Goal: Entertainment & Leisure: Browse casually

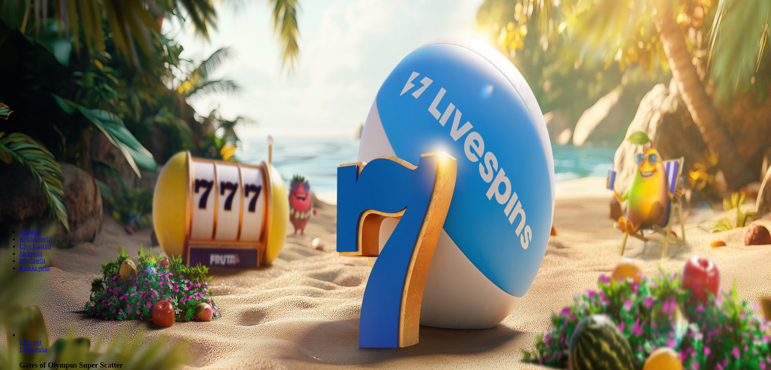
click at [93, 140] on label "€50" at bounding box center [89, 136] width 10 height 7
type input "**"
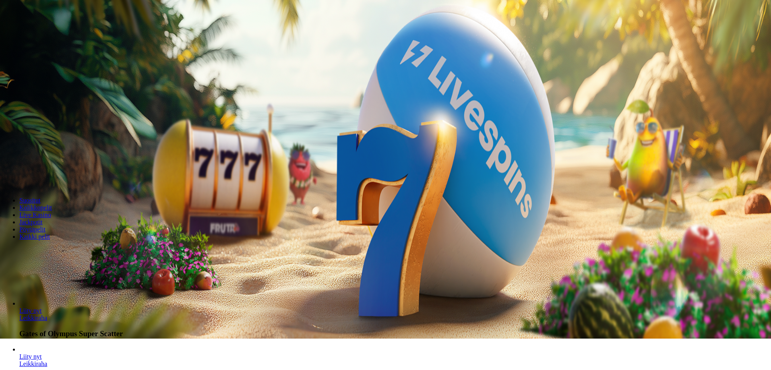
scroll to position [161, 0]
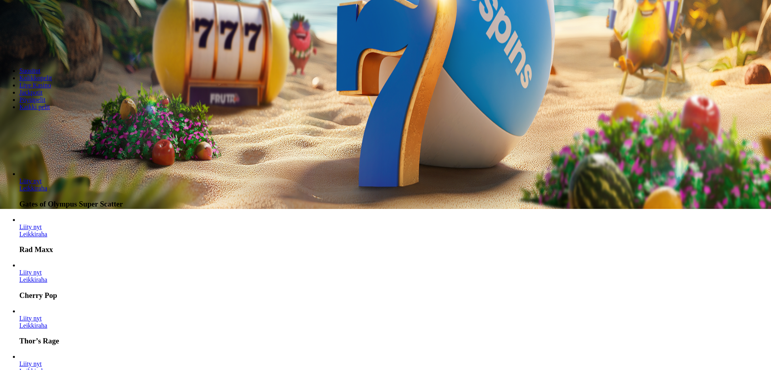
drag, startPoint x: 353, startPoint y: 67, endPoint x: 531, endPoint y: 67, distance: 177.4
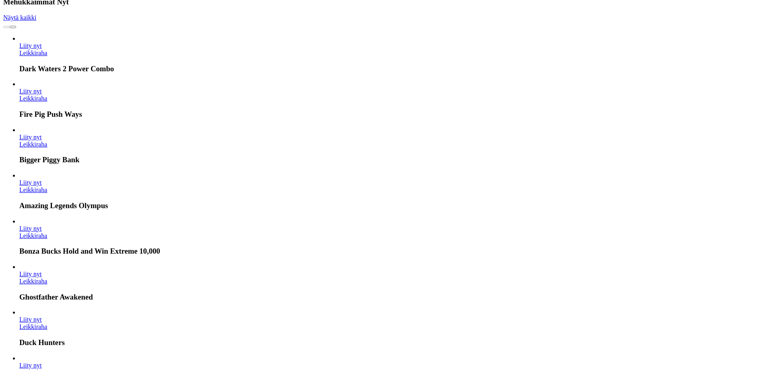
scroll to position [2360, 0]
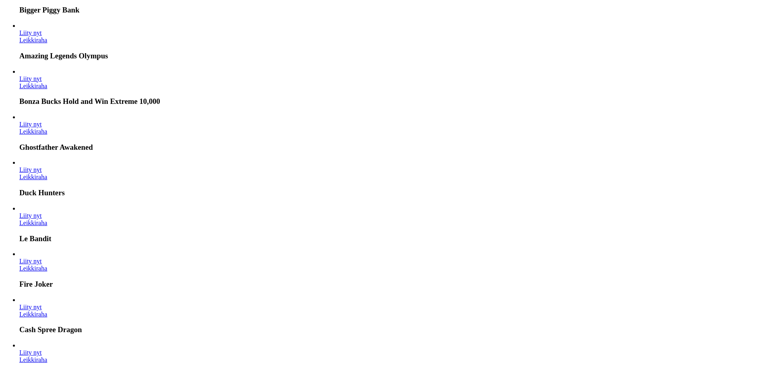
drag, startPoint x: 732, startPoint y: 348, endPoint x: 728, endPoint y: 347, distance: 4.3
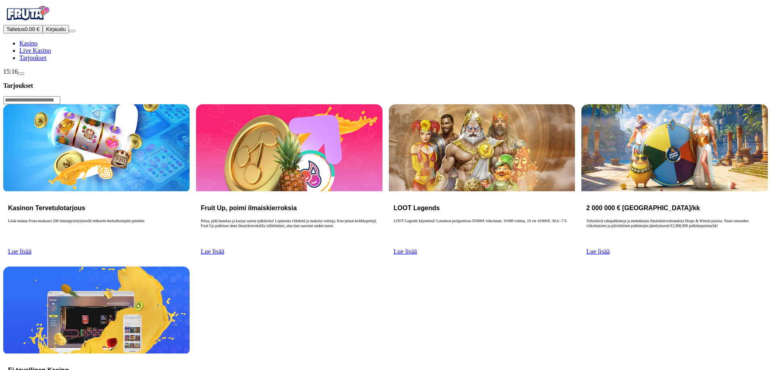
click at [31, 248] on link "Lue lisää" at bounding box center [19, 251] width 23 height 7
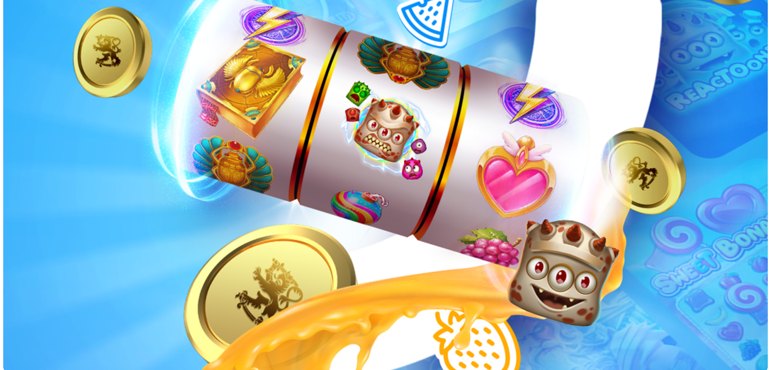
scroll to position [161, 0]
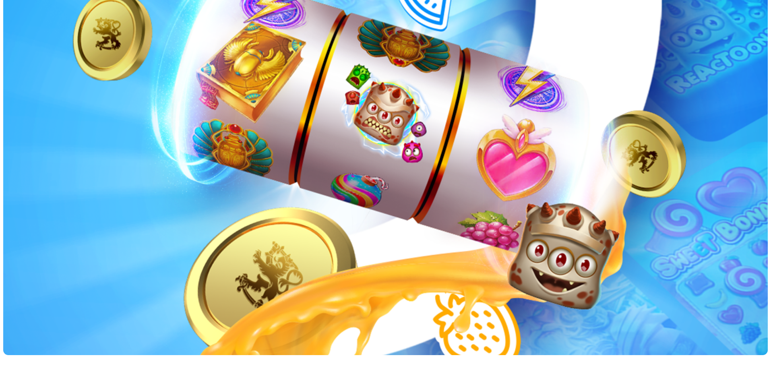
drag, startPoint x: 91, startPoint y: 134, endPoint x: 283, endPoint y: 177, distance: 196.8
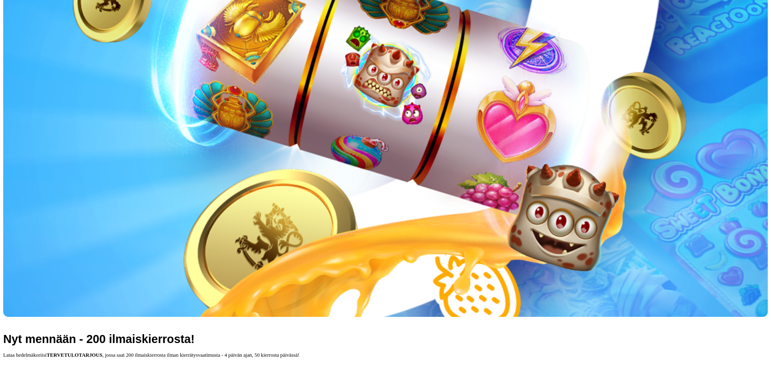
scroll to position [201, 0]
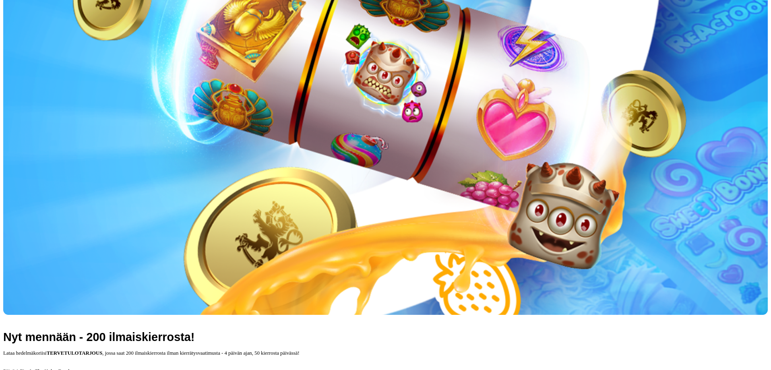
drag, startPoint x: 101, startPoint y: 235, endPoint x: 447, endPoint y: 305, distance: 353.0
click at [447, 305] on main "Tarjoukset Nyt mennään - 200 ilmaiskierrosta! Lataa hedelmäkoriisi TERVETULOTAR…" at bounding box center [385, 342] width 764 height 936
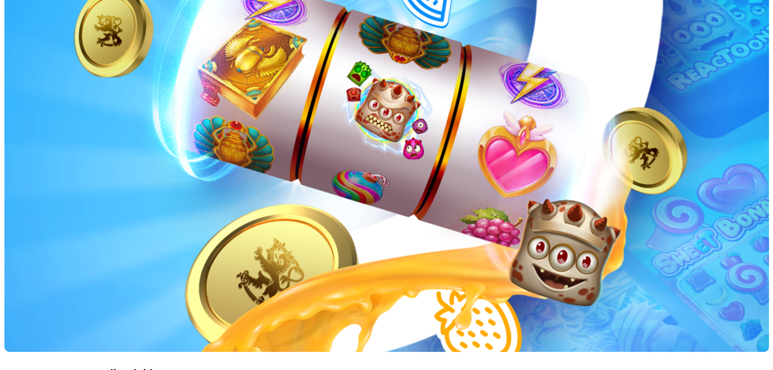
scroll to position [161, 0]
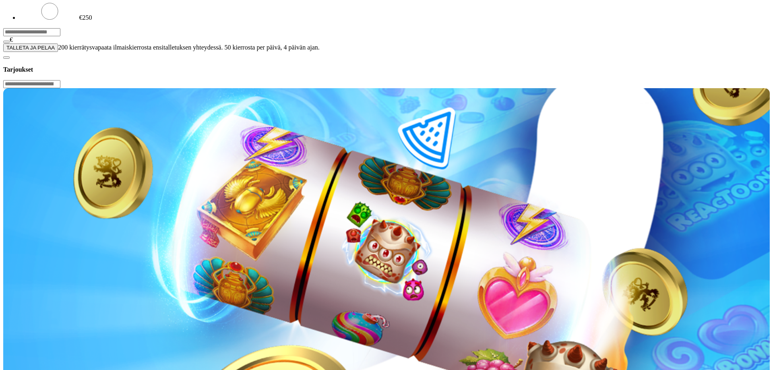
drag, startPoint x: 157, startPoint y: 60, endPoint x: 106, endPoint y: 58, distance: 51.6
click at [60, 36] on input "***" at bounding box center [31, 32] width 57 height 8
drag, startPoint x: 138, startPoint y: 64, endPoint x: 96, endPoint y: 66, distance: 42.3
click at [60, 36] on input "***" at bounding box center [31, 32] width 57 height 8
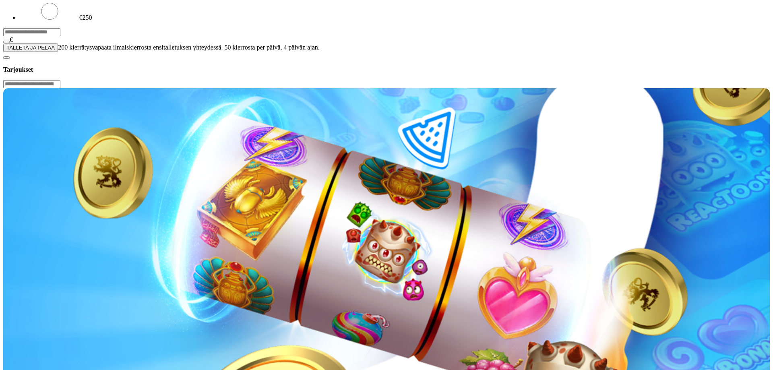
type input "**"
click at [58, 52] on button "TALLETA JA PELAA" at bounding box center [30, 47] width 55 height 8
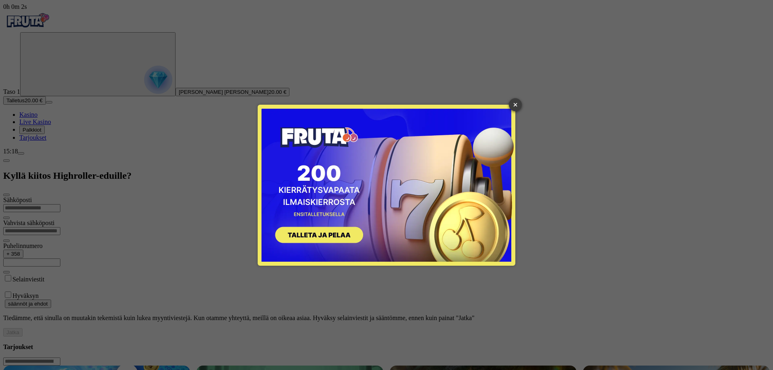
click at [514, 106] on link "×" at bounding box center [515, 104] width 13 height 13
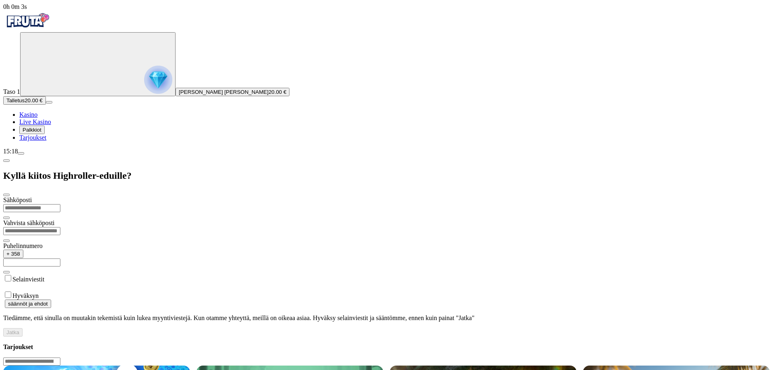
click at [60, 204] on input "email" at bounding box center [31, 208] width 57 height 8
type input "**********"
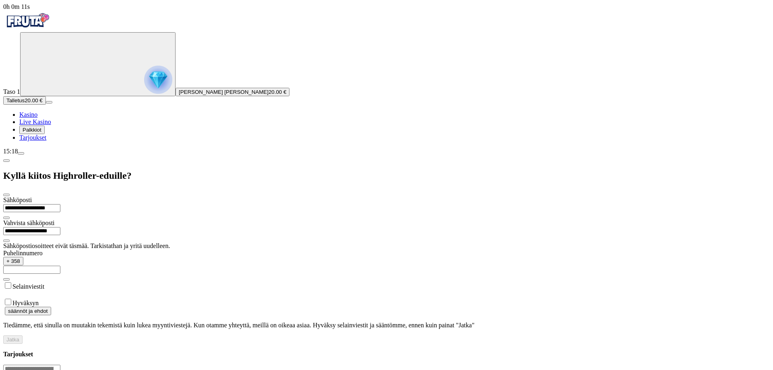
type input "**********"
click at [60, 266] on input "text" at bounding box center [31, 270] width 57 height 8
click at [60, 204] on input "**********" at bounding box center [31, 208] width 57 height 8
type input "**********"
click at [60, 266] on input "text" at bounding box center [31, 270] width 57 height 8
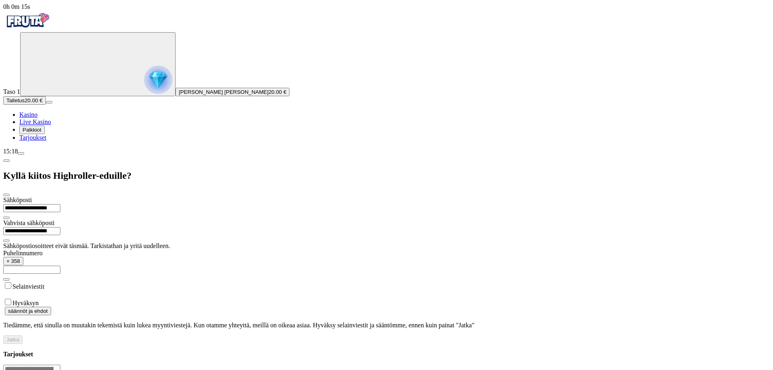
click at [60, 227] on input "**********" at bounding box center [31, 231] width 57 height 8
type input "**********"
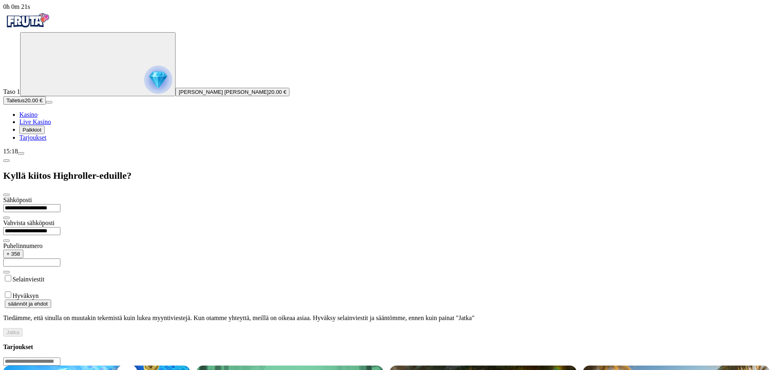
click at [60, 258] on input "text" at bounding box center [31, 262] width 57 height 8
click at [94, 196] on div "**********" at bounding box center [386, 266] width 766 height 140
click at [60, 258] on input "text" at bounding box center [31, 262] width 57 height 8
type input "*********"
click at [19, 329] on span "Jatka" at bounding box center [12, 332] width 13 height 6
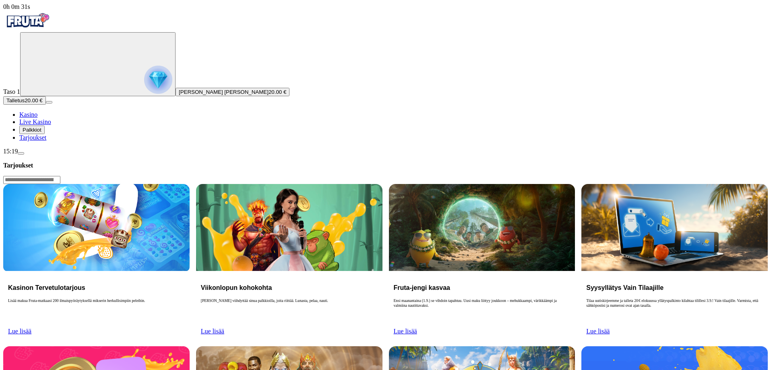
click at [46, 141] on span "Tarjoukset" at bounding box center [32, 137] width 27 height 7
click at [42, 141] on ul "Kasino Live Kasino Palkkiot Tarjoukset" at bounding box center [385, 126] width 764 height 30
click at [41, 133] on span "Palkkiot" at bounding box center [32, 130] width 19 height 6
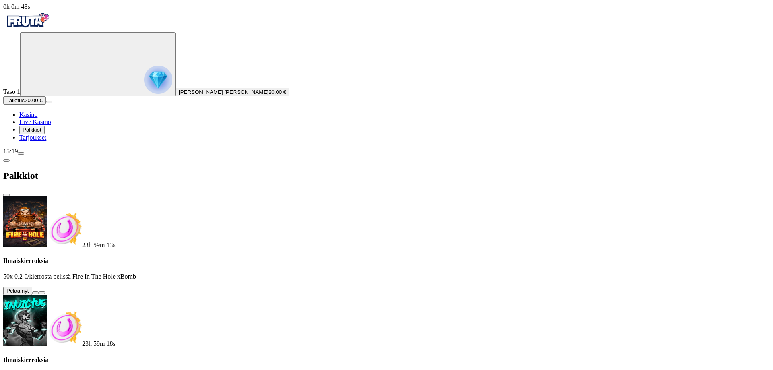
click at [39, 291] on button at bounding box center [35, 292] width 6 height 2
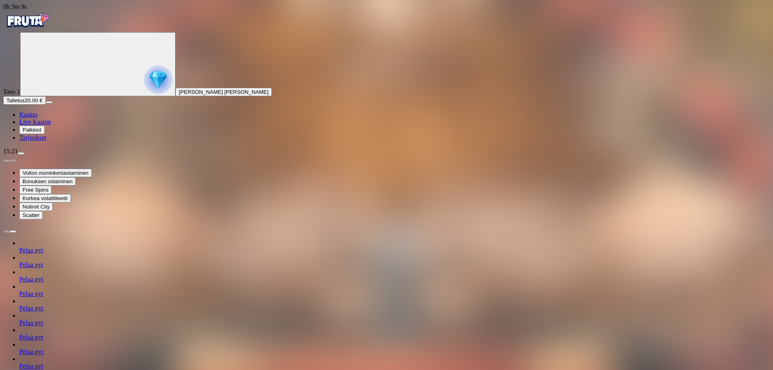
click at [40, 133] on span "Palkkiot" at bounding box center [32, 130] width 19 height 6
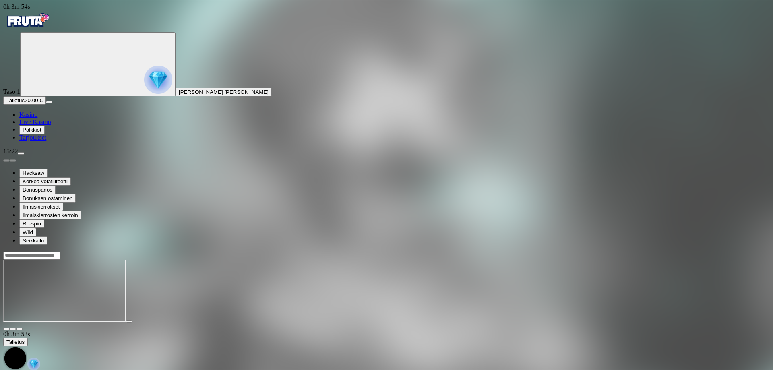
click at [52, 29] on img "Primary" at bounding box center [27, 20] width 48 height 20
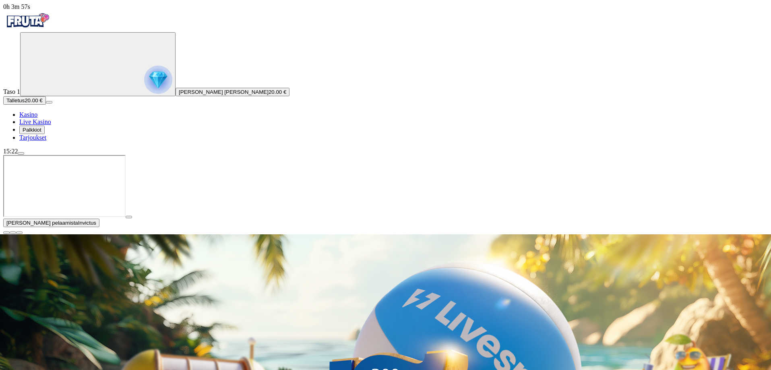
click at [179, 95] on span "[PERSON_NAME] [PERSON_NAME]" at bounding box center [224, 92] width 90 height 6
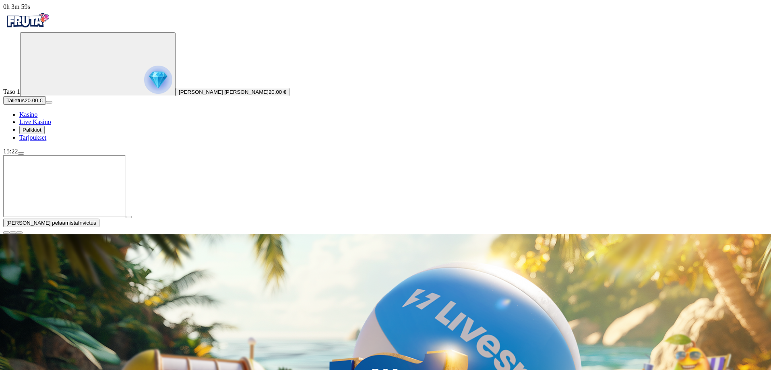
click at [40, 134] on button "Palkkiot" at bounding box center [31, 130] width 25 height 8
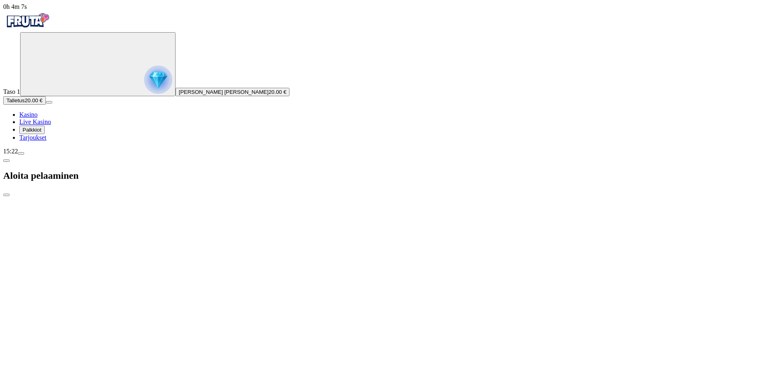
click at [6, 195] on span "close icon" at bounding box center [6, 195] width 0 height 0
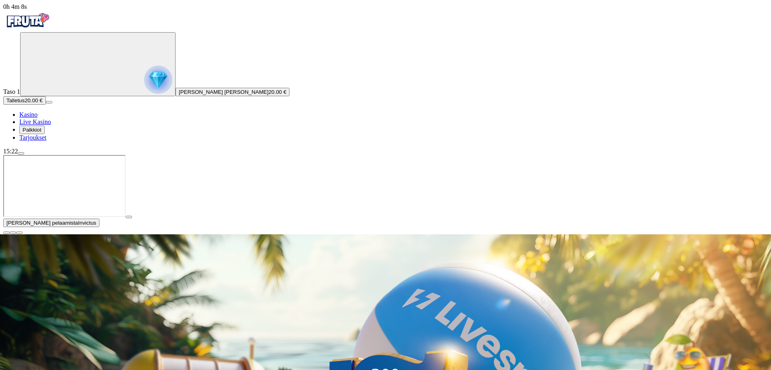
click at [46, 141] on span "Tarjoukset" at bounding box center [32, 137] width 27 height 7
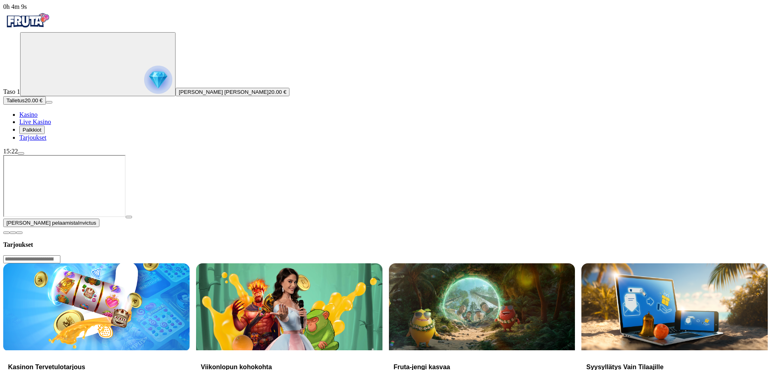
click at [41, 133] on span "Palkkiot" at bounding box center [32, 130] width 19 height 6
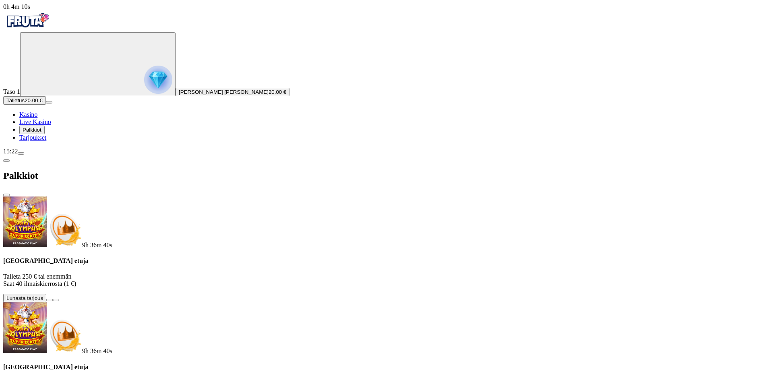
click at [37, 118] on link "Kasino" at bounding box center [28, 114] width 18 height 7
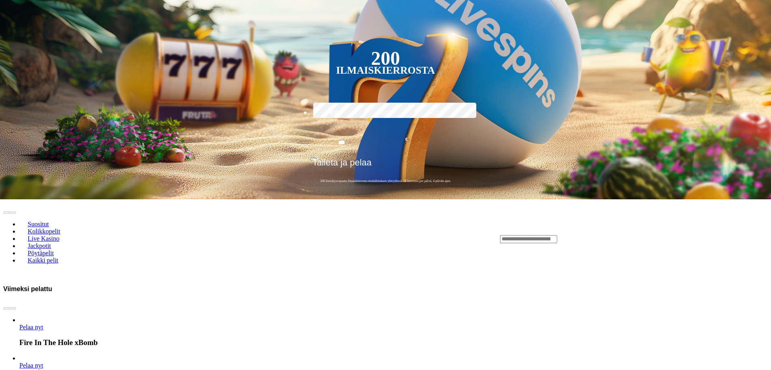
scroll to position [443, 0]
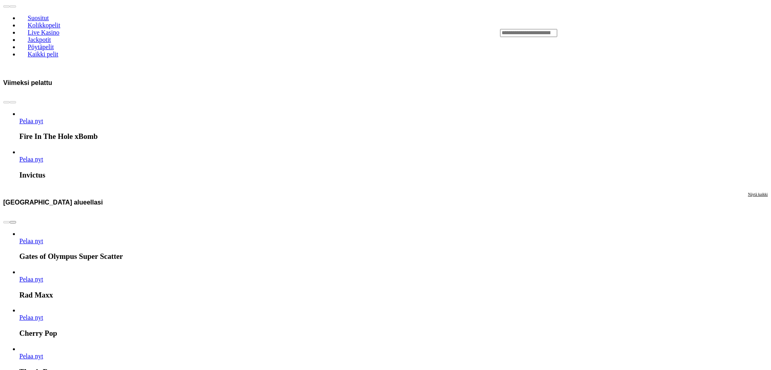
scroll to position [523, 0]
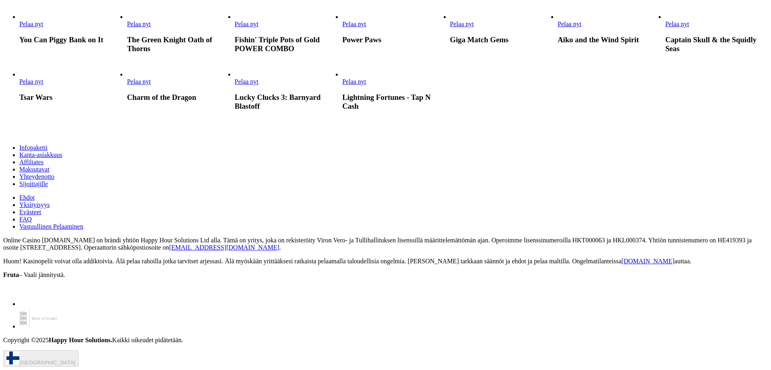
scroll to position [1609, 0]
click at [43, 85] on link "Pelaa nyt" at bounding box center [31, 81] width 24 height 7
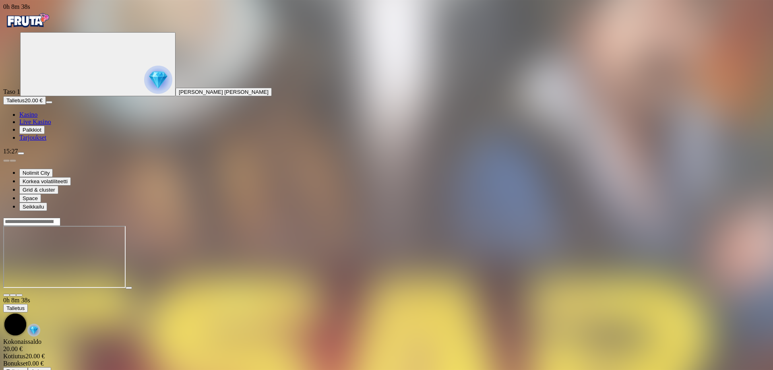
click at [34, 22] on img "Primary" at bounding box center [27, 20] width 48 height 20
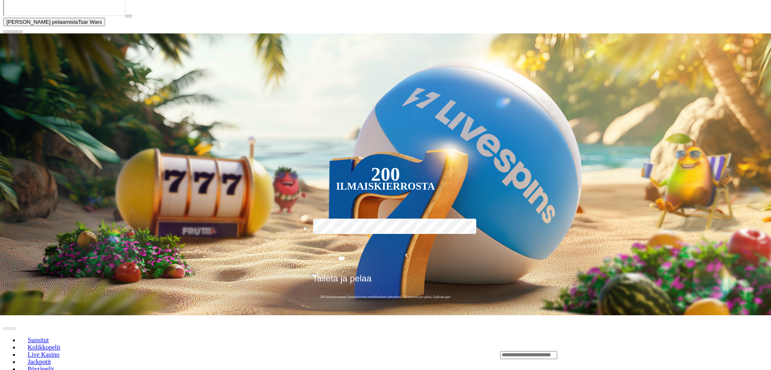
scroll to position [201, 0]
click at [6, 31] on span "close icon" at bounding box center [6, 31] width 0 height 0
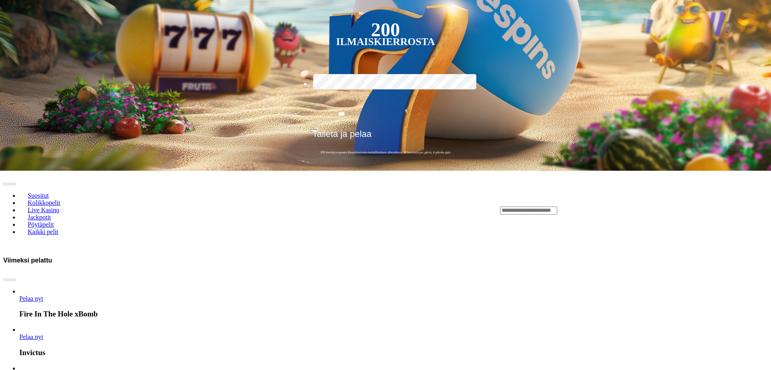
scroll to position [282, 0]
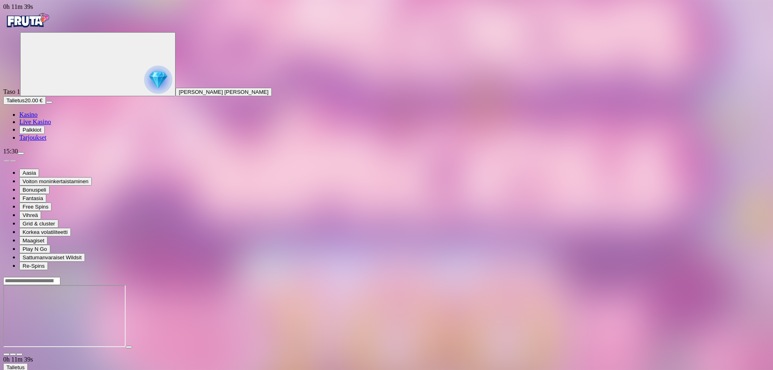
click at [42, 19] on img "Primary" at bounding box center [27, 20] width 48 height 20
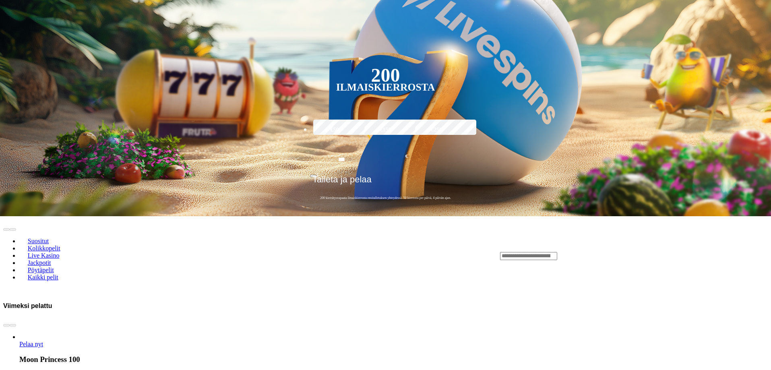
scroll to position [322, 0]
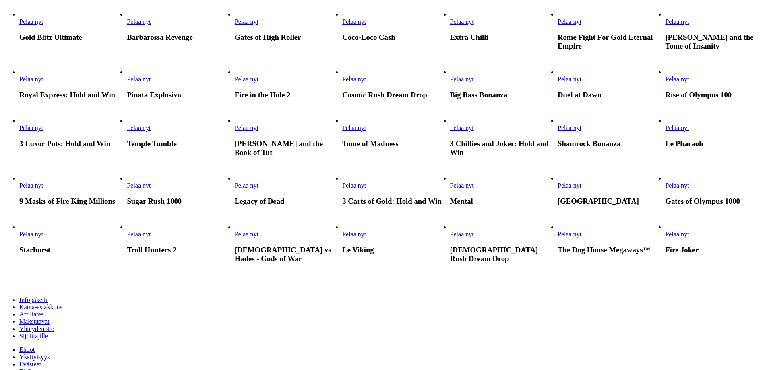
scroll to position [483, 0]
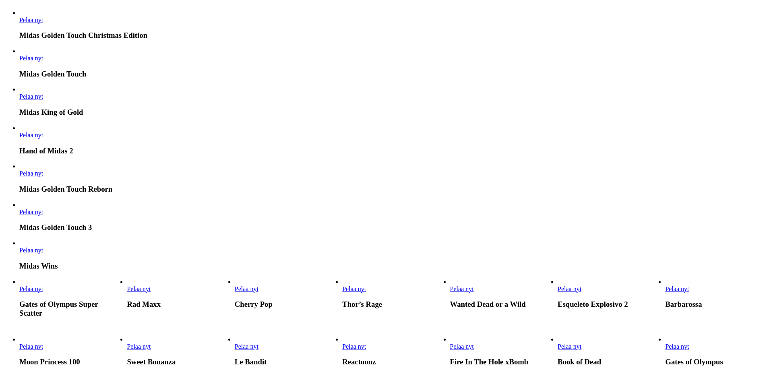
scroll to position [166, 0]
type input "*****"
click at [43, 215] on link "Pelaa nyt" at bounding box center [31, 211] width 24 height 7
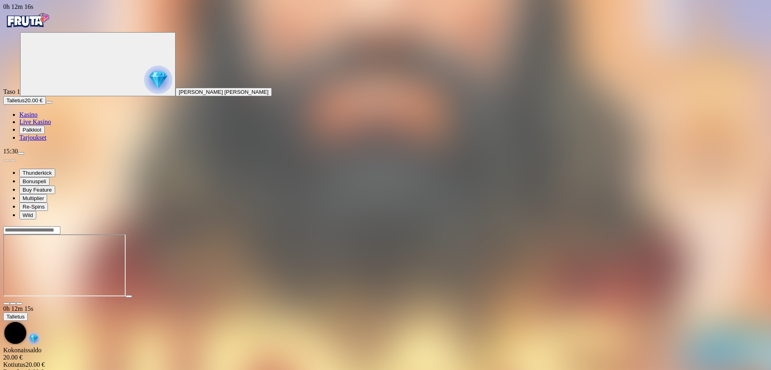
click at [38, 18] on img "Primary" at bounding box center [27, 20] width 48 height 20
click at [39, 19] on img "Primary" at bounding box center [27, 20] width 48 height 20
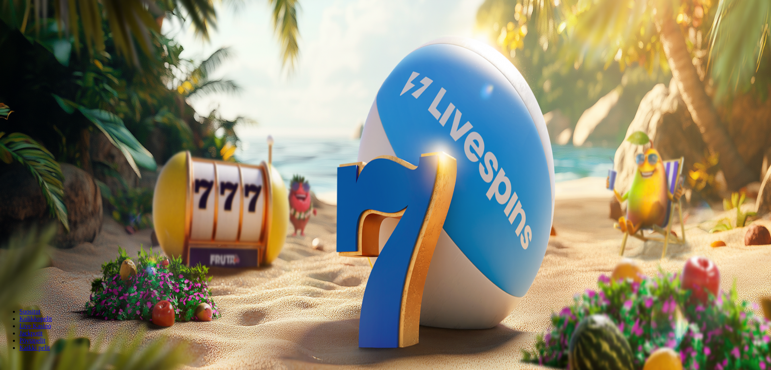
click at [60, 358] on input "Search" at bounding box center [31, 362] width 57 height 8
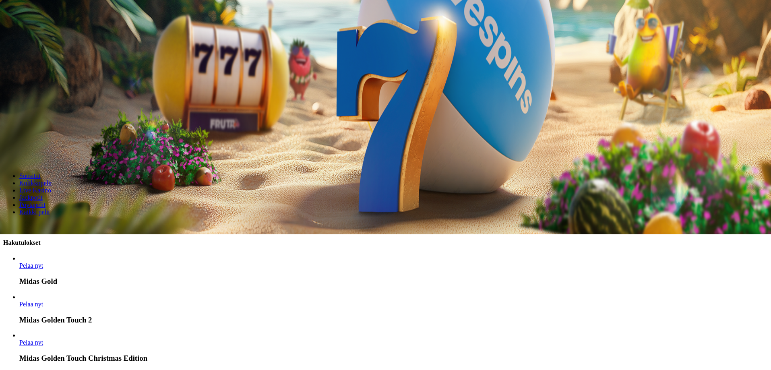
scroll to position [201, 0]
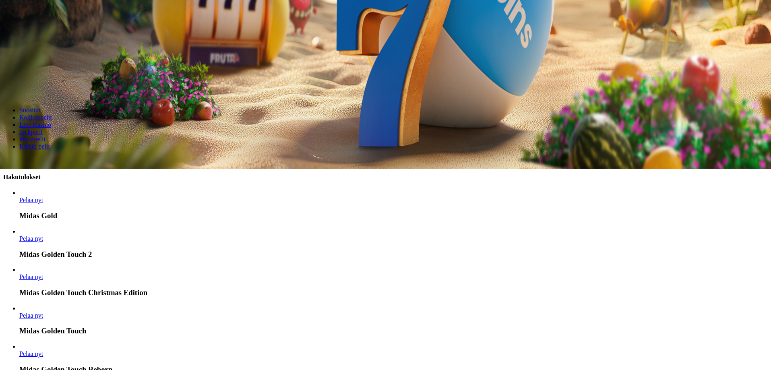
type input "**********"
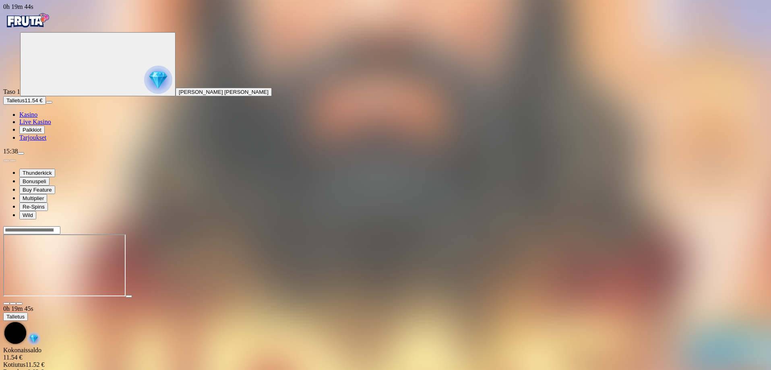
click at [52, 25] on img "Primary" at bounding box center [27, 20] width 48 height 20
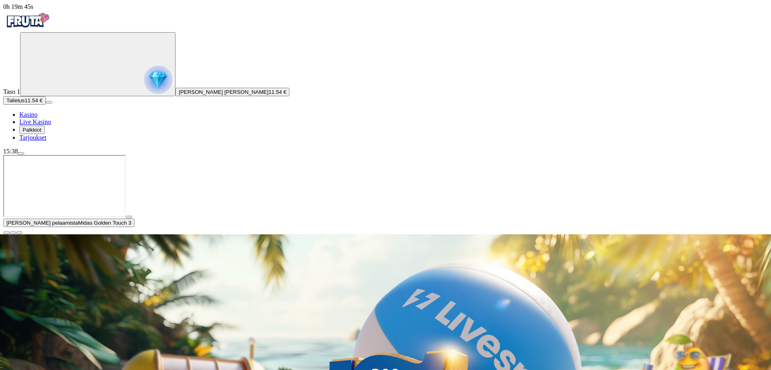
click at [6, 233] on span "close icon" at bounding box center [6, 233] width 0 height 0
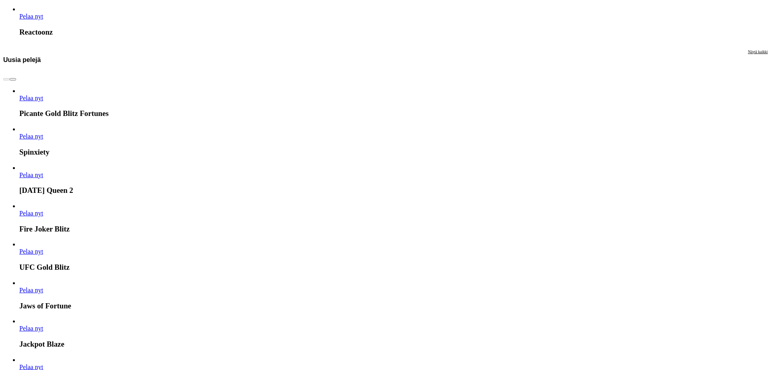
scroll to position [1288, 0]
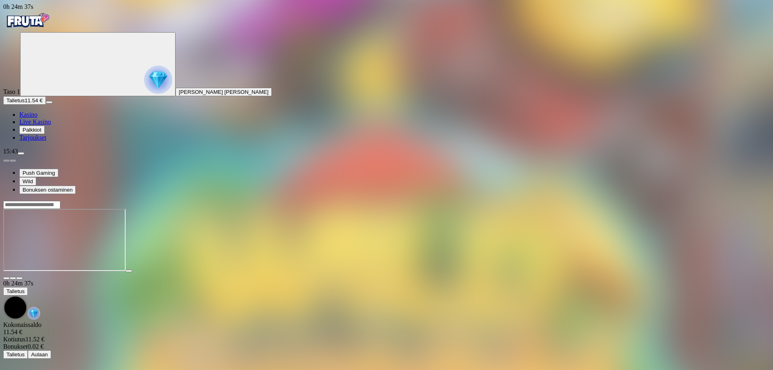
click at [27, 15] on div "Primary" at bounding box center [386, 21] width 766 height 22
click at [35, 23] on img "Primary" at bounding box center [27, 20] width 48 height 20
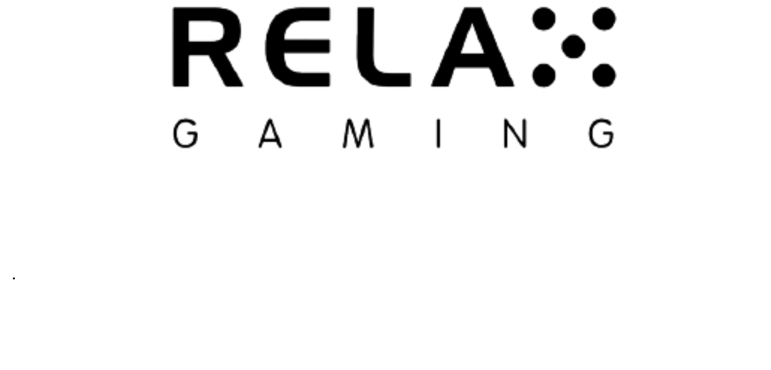
scroll to position [2414, 0]
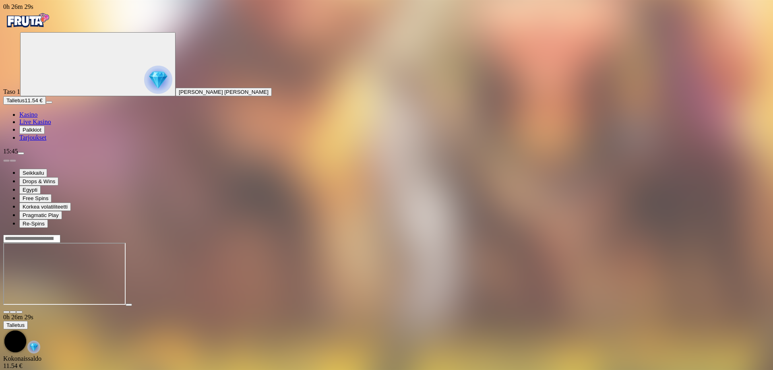
click at [24, 20] on img "Primary" at bounding box center [27, 20] width 48 height 20
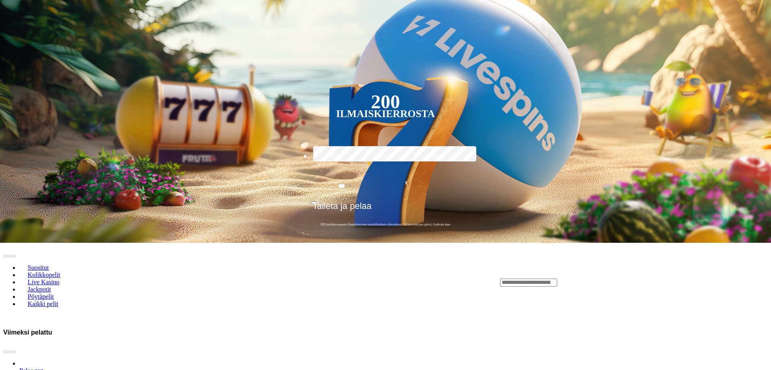
scroll to position [282, 0]
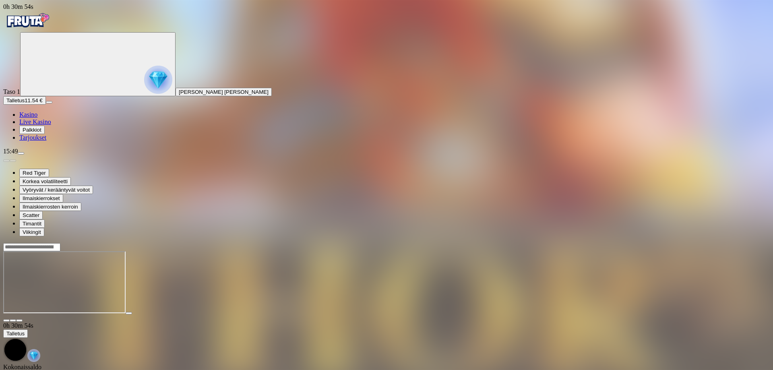
click at [28, 29] on img "Primary" at bounding box center [27, 20] width 48 height 20
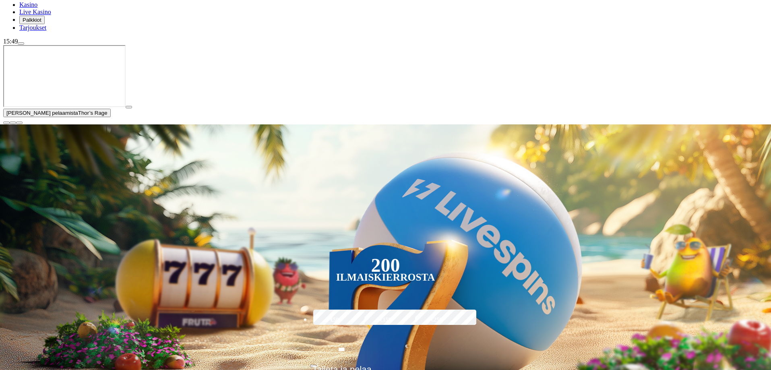
scroll to position [121, 0]
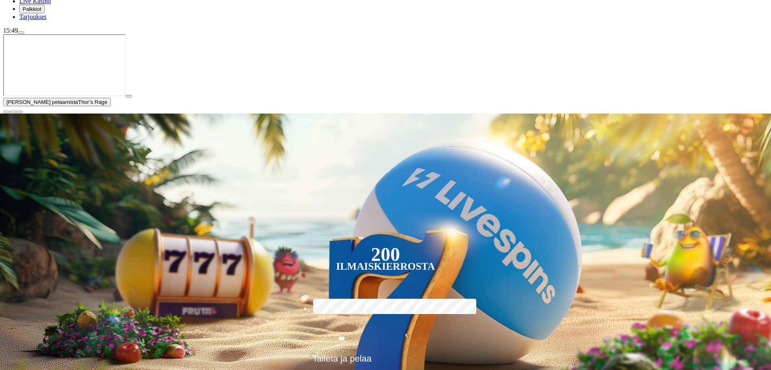
type input "**********"
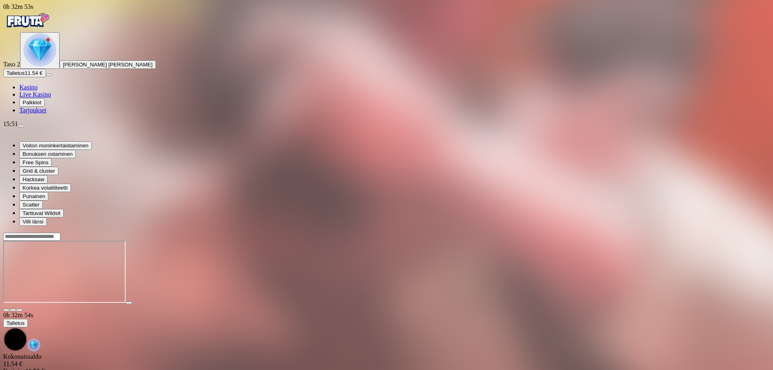
click at [47, 31] on img "Primary" at bounding box center [27, 20] width 48 height 20
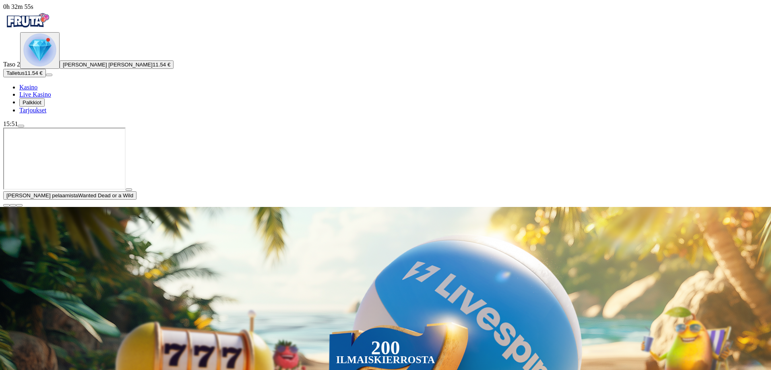
click at [45, 66] on img "Primary" at bounding box center [39, 49] width 33 height 33
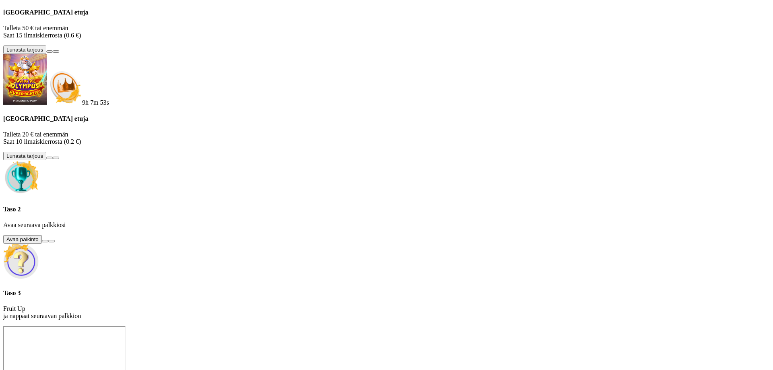
scroll to position [47, 0]
click at [48, 242] on button at bounding box center [45, 241] width 6 height 2
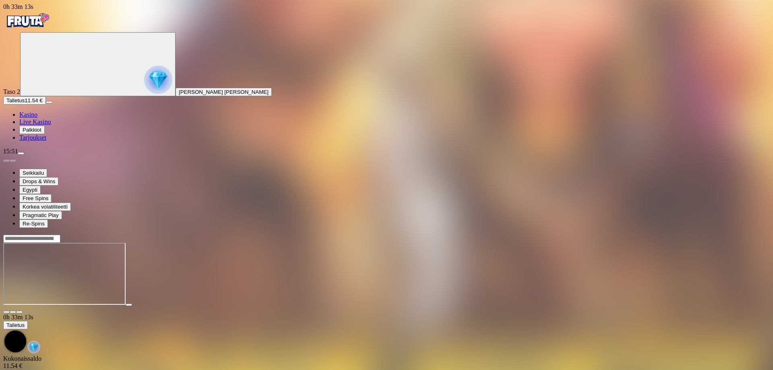
click at [45, 25] on img "Primary" at bounding box center [27, 20] width 48 height 20
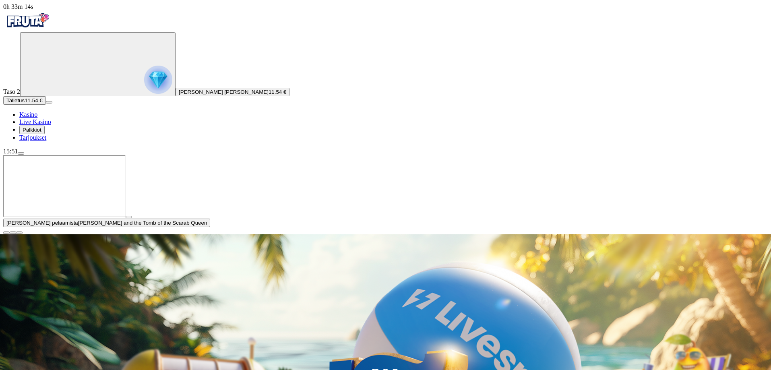
click at [6, 233] on span "close icon" at bounding box center [6, 233] width 0 height 0
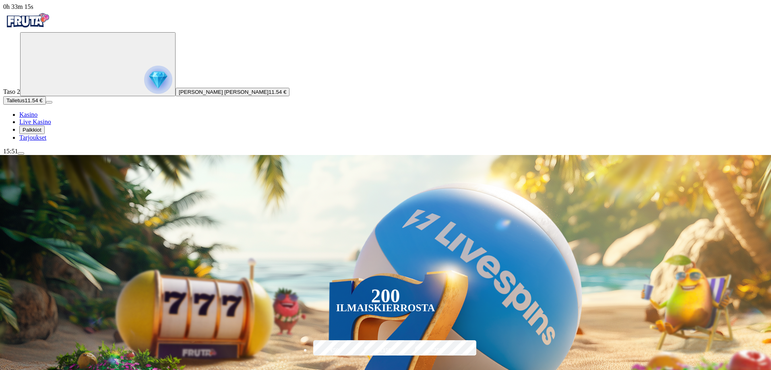
click at [32, 133] on span "Palkkiot" at bounding box center [32, 130] width 19 height 6
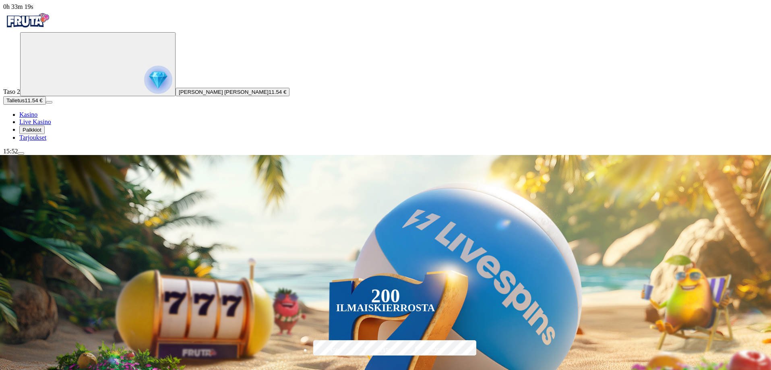
click at [22, 141] on link "Tarjoukset" at bounding box center [32, 137] width 27 height 7
